Goal: Navigation & Orientation: Find specific page/section

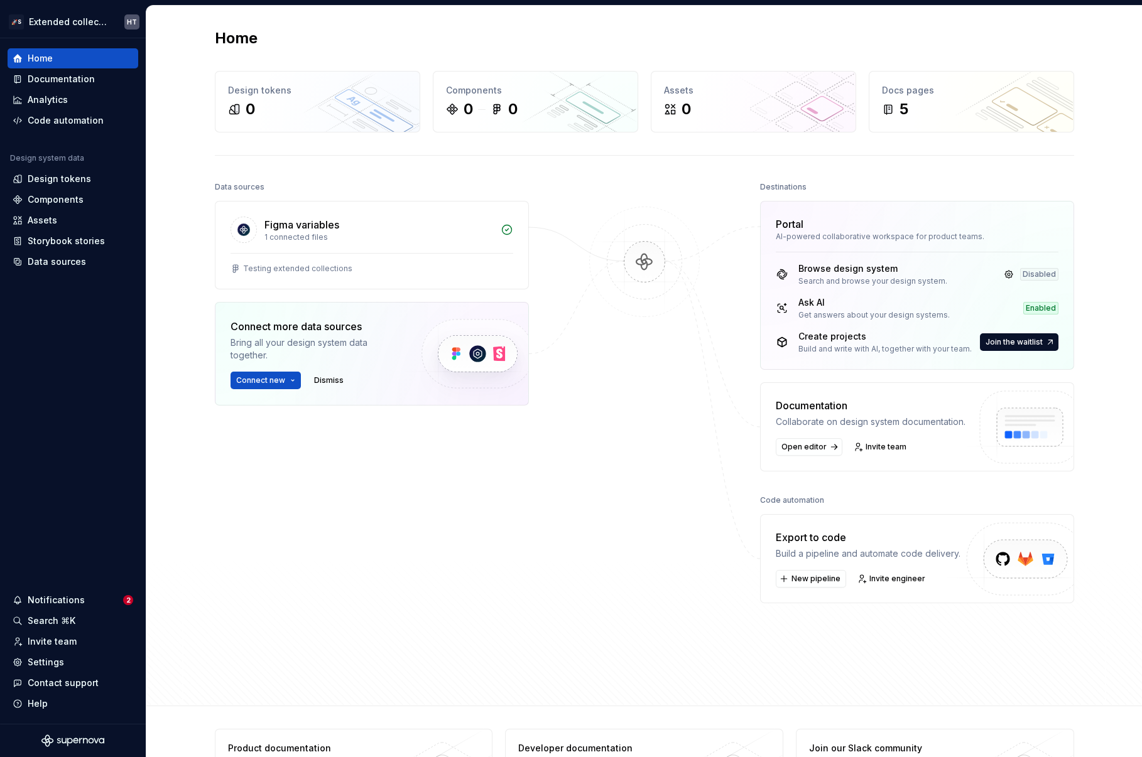
click at [1020, 221] on div "Portal" at bounding box center [916, 224] width 283 height 15
click at [73, 16] on html "🚀S Extended collections HT Home Documentation Analytics Code automation Design …" at bounding box center [571, 378] width 1142 height 757
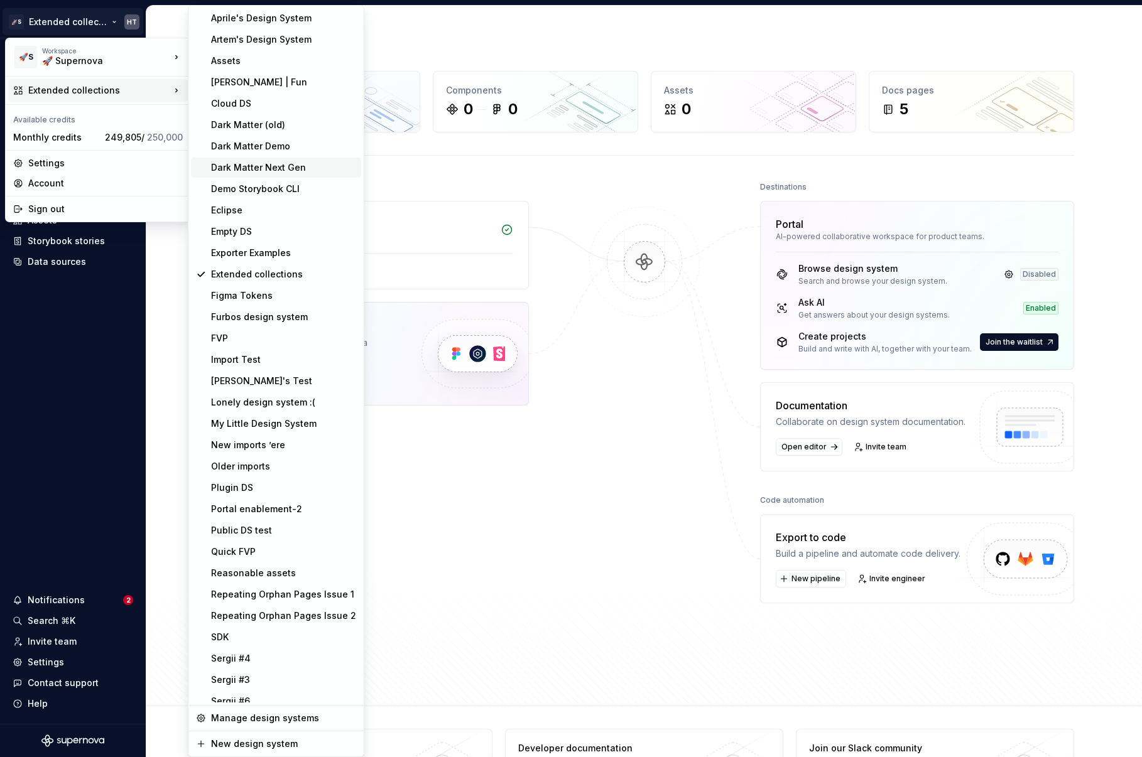
click at [236, 172] on div "Dark Matter Next Gen" at bounding box center [283, 167] width 145 height 13
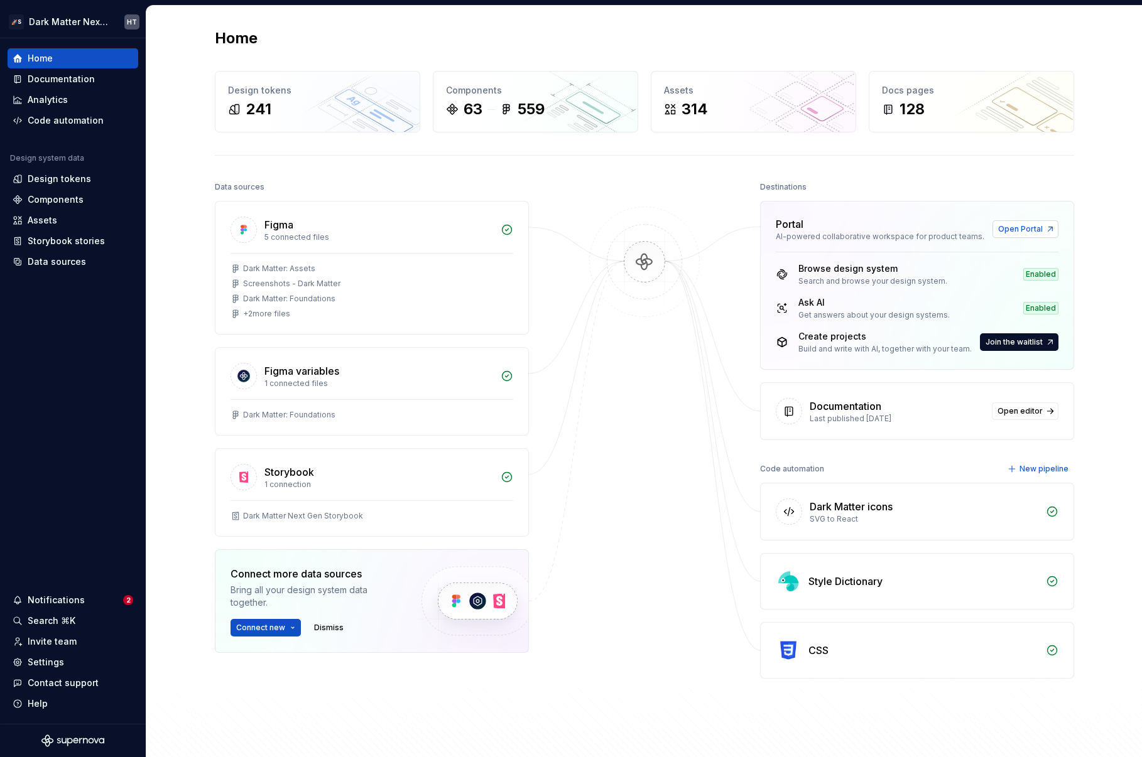
click at [1037, 226] on span "Open Portal" at bounding box center [1020, 229] width 45 height 10
click at [1032, 230] on span "Open Portal" at bounding box center [1020, 229] width 45 height 10
